Goal: Information Seeking & Learning: Learn about a topic

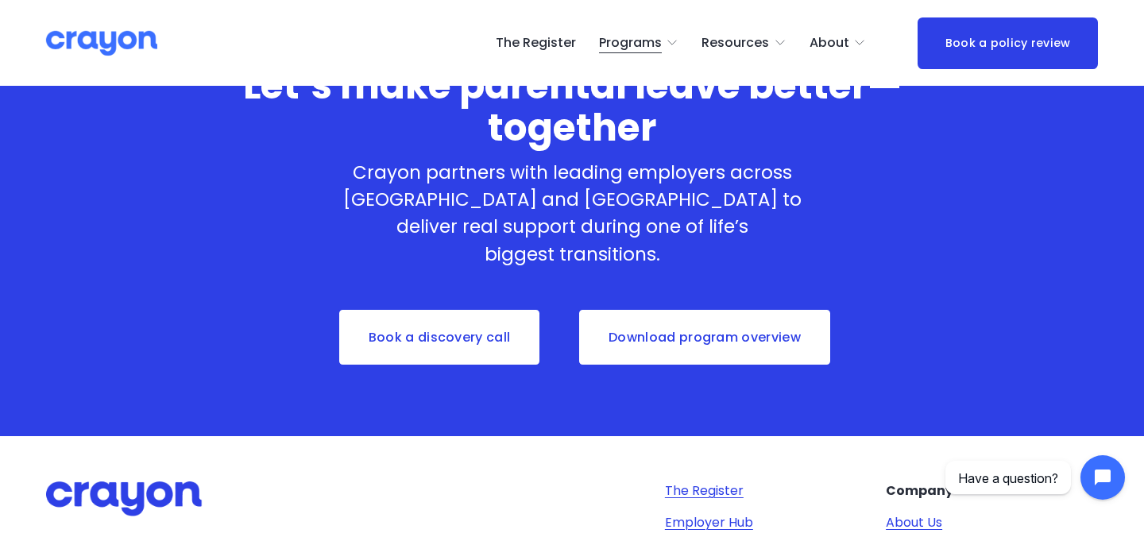
scroll to position [4462, 0]
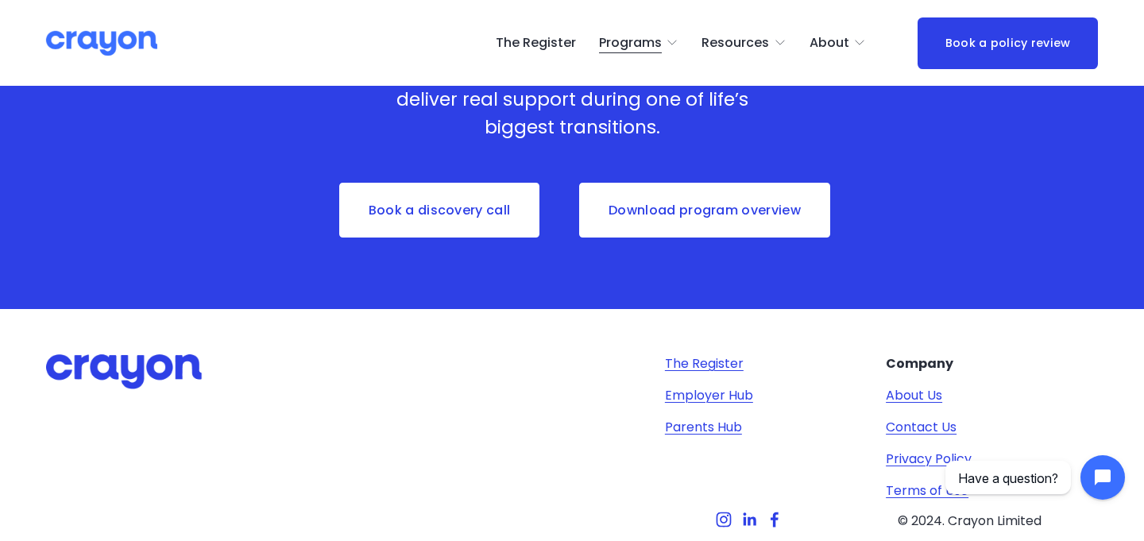
click at [122, 42] on img at bounding box center [101, 43] width 111 height 28
click at [81, 127] on div "Let’s make parental leave better—together Crayon partners with leading employer…" at bounding box center [572, 102] width 1144 height 392
click at [85, 42] on img at bounding box center [101, 43] width 111 height 28
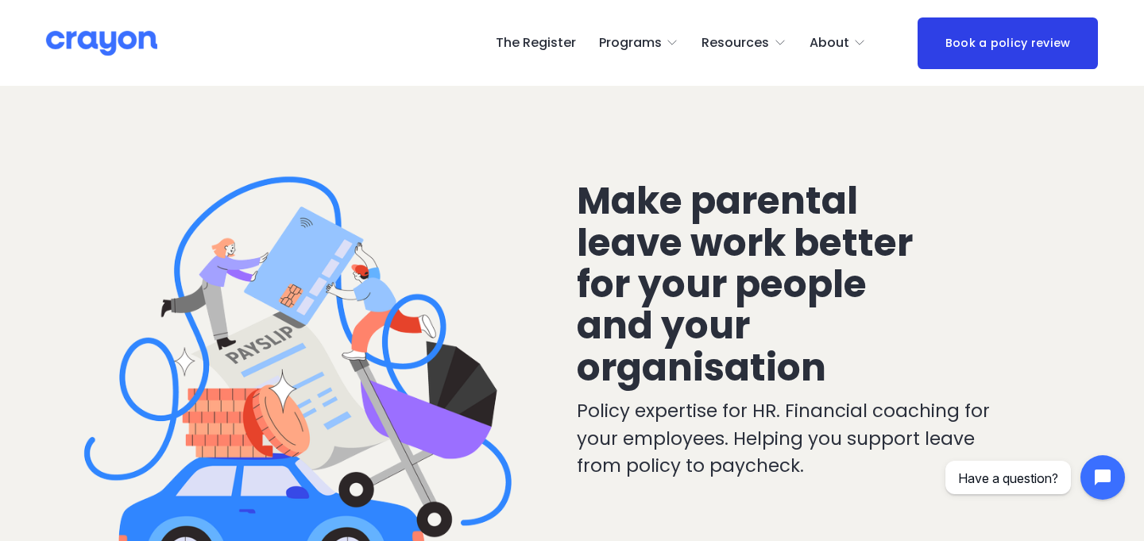
click at [806, 475] on p "Policy expertise for HR. Financial coaching for your employees. Helping you sup…" at bounding box center [794, 438] width 434 height 82
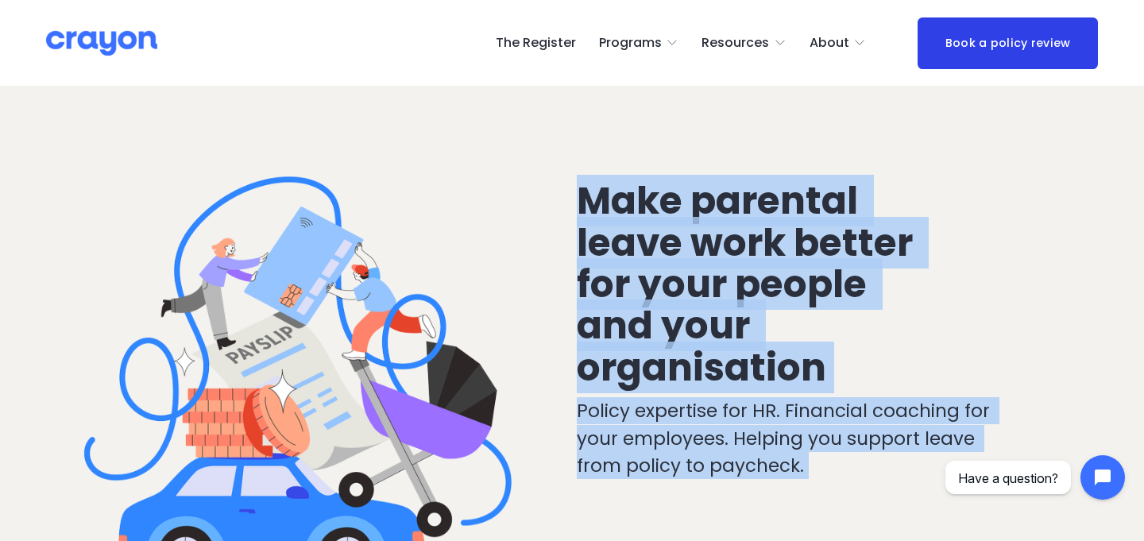
drag, startPoint x: 807, startPoint y: 475, endPoint x: 603, endPoint y: 214, distance: 330.9
click at [603, 214] on div "Make parental leave work better for your people and your organisation Policy ex…" at bounding box center [572, 410] width 1144 height 647
copy div "Make parental leave work better for your people and your organisation Policy ex…"
